Goal: Entertainment & Leisure: Consume media (video, audio)

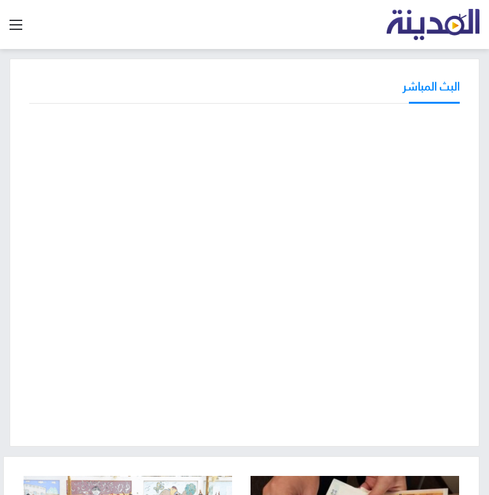
drag, startPoint x: 6, startPoint y: 256, endPoint x: 29, endPoint y: 258, distance: 23.7
click at [6, 256] on div "البث المباشر" at bounding box center [244, 252] width 489 height 388
click at [6, 240] on div "البث المباشر" at bounding box center [244, 252] width 489 height 388
click at [6, 285] on div "البث المباشر" at bounding box center [244, 252] width 489 height 388
click at [229, 439] on div "البث المباشر" at bounding box center [245, 252] width 470 height 388
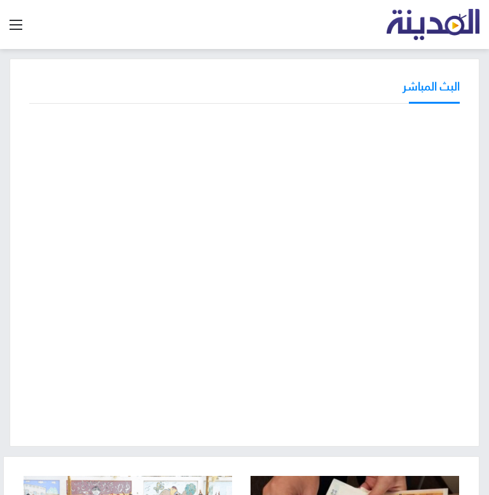
click at [6, 285] on div "البث المباشر" at bounding box center [244, 252] width 489 height 388
click at [6, 273] on div "البث المباشر" at bounding box center [244, 252] width 489 height 388
click at [6, 154] on div "البث المباشر" at bounding box center [244, 252] width 489 height 388
click at [249, 430] on div "البث المباشر" at bounding box center [245, 252] width 470 height 388
click at [6, 159] on div "البث المباشر" at bounding box center [244, 252] width 489 height 388
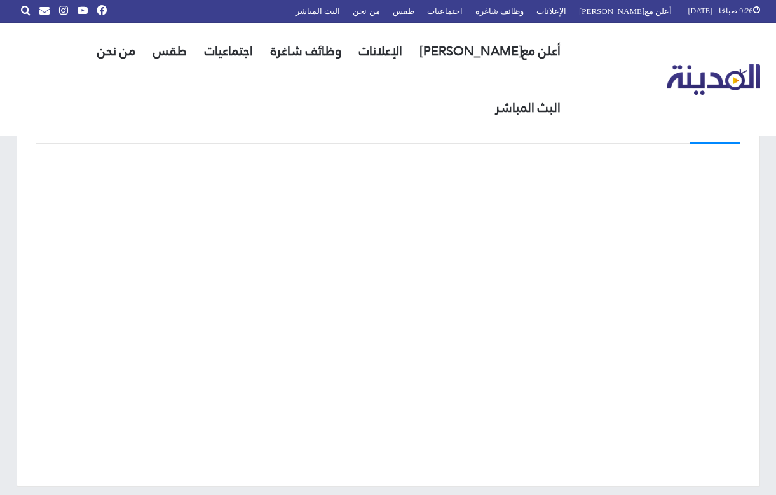
click at [30, 245] on div "البث المباشر" at bounding box center [389, 293] width 744 height 388
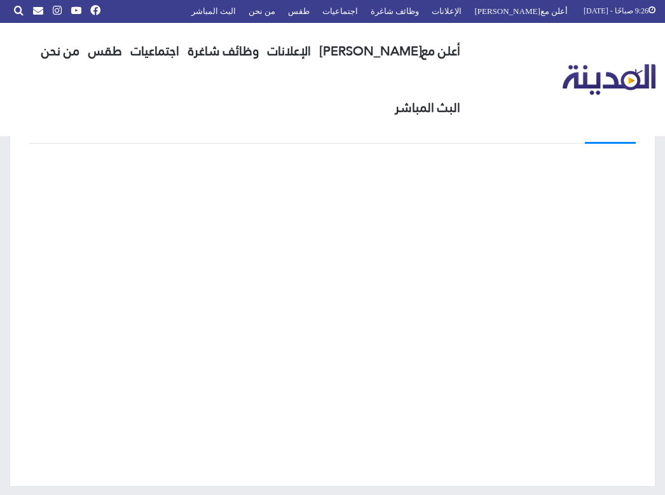
click at [11, 239] on div "البث المباشر" at bounding box center [333, 293] width 646 height 388
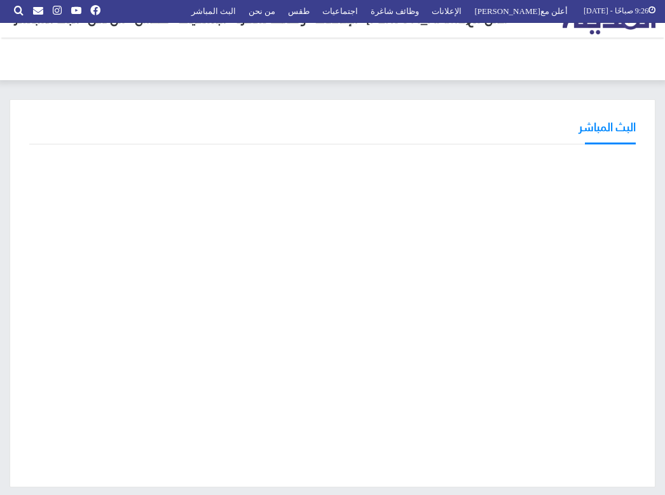
scroll to position [64, 0]
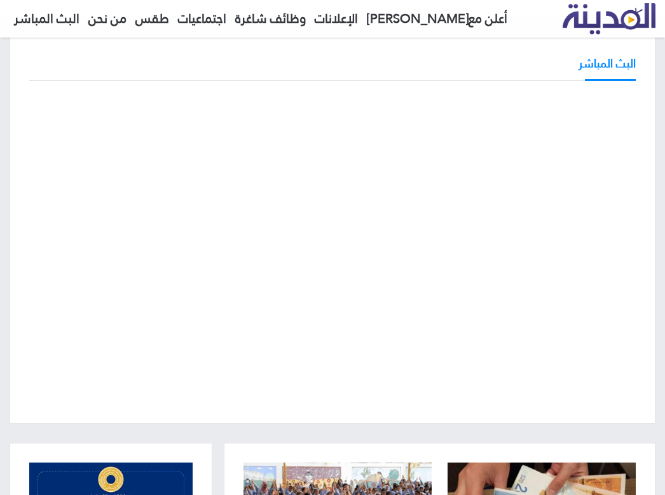
click at [28, 313] on div "البث المباشر" at bounding box center [333, 230] width 646 height 388
click at [8, 181] on div "البث المباشر" at bounding box center [332, 239] width 665 height 407
click at [257, 424] on div "البث المباشر" at bounding box center [332, 239] width 665 height 407
